Goal: Task Accomplishment & Management: Manage account settings

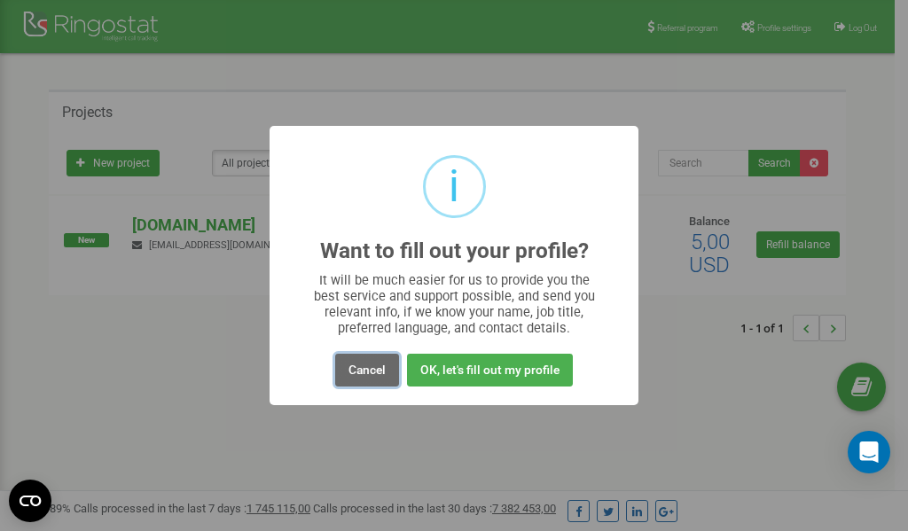
click at [357, 372] on button "Cancel" at bounding box center [367, 370] width 64 height 33
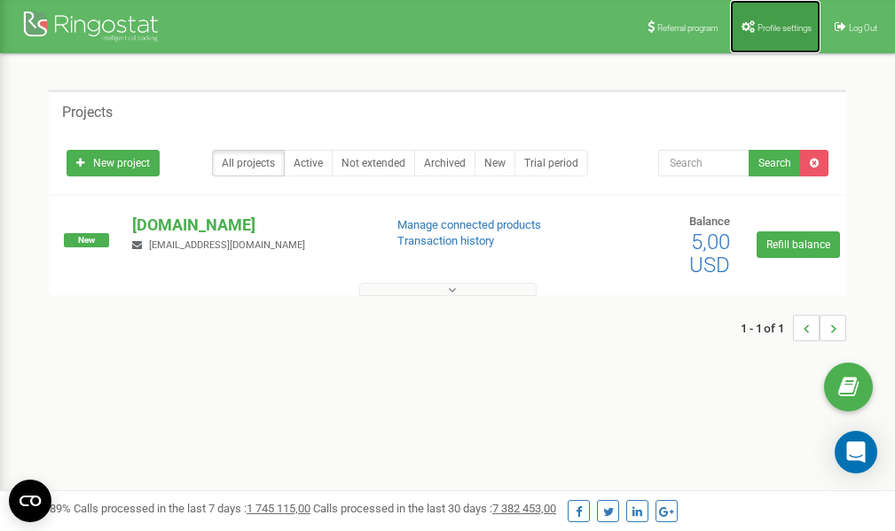
click at [766, 27] on span "Profile settings" at bounding box center [785, 28] width 54 height 10
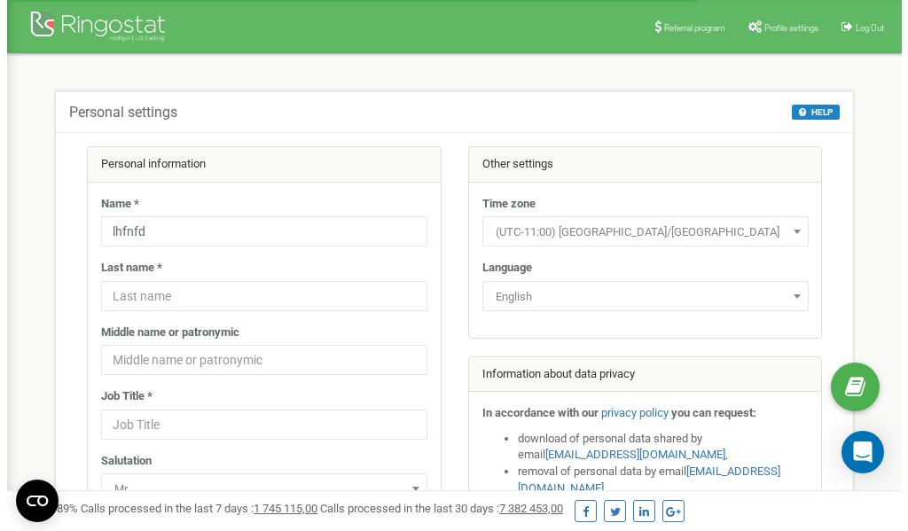
scroll to position [89, 0]
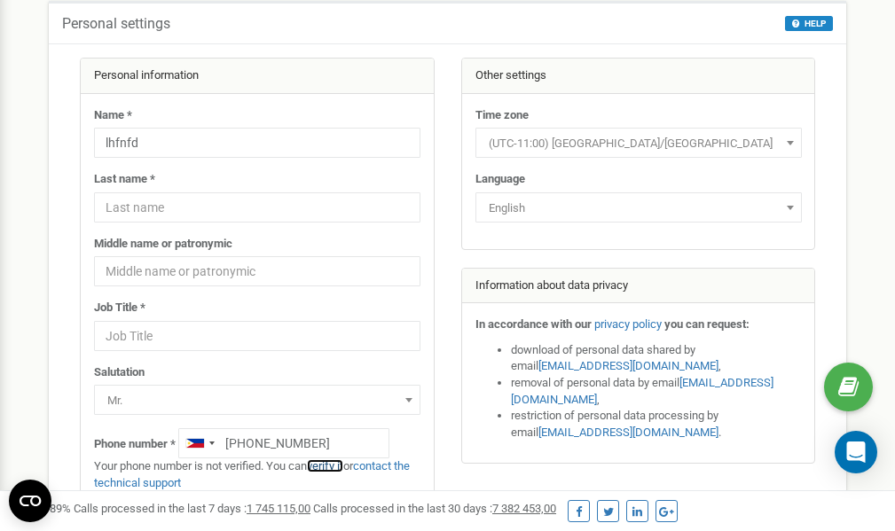
click at [339, 465] on link "verify it" at bounding box center [325, 465] width 36 height 13
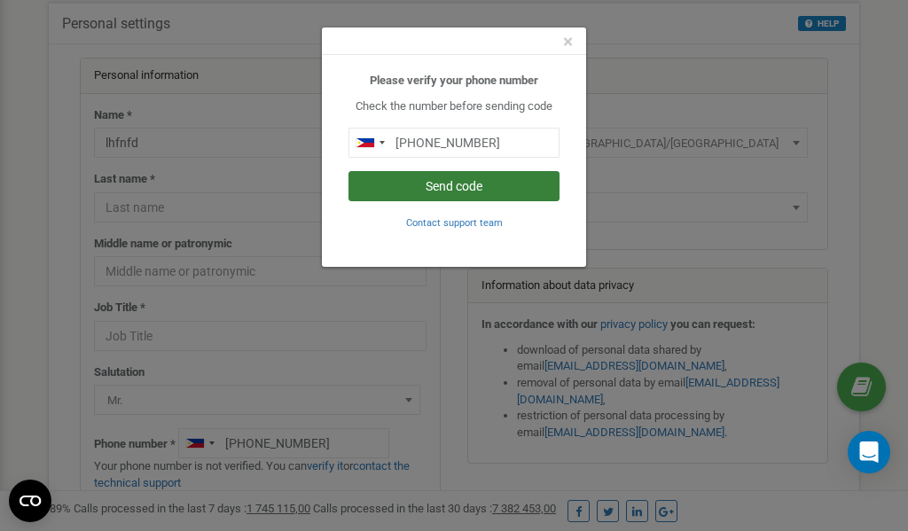
click at [471, 190] on button "Send code" at bounding box center [454, 186] width 211 height 30
